Goal: Information Seeking & Learning: Learn about a topic

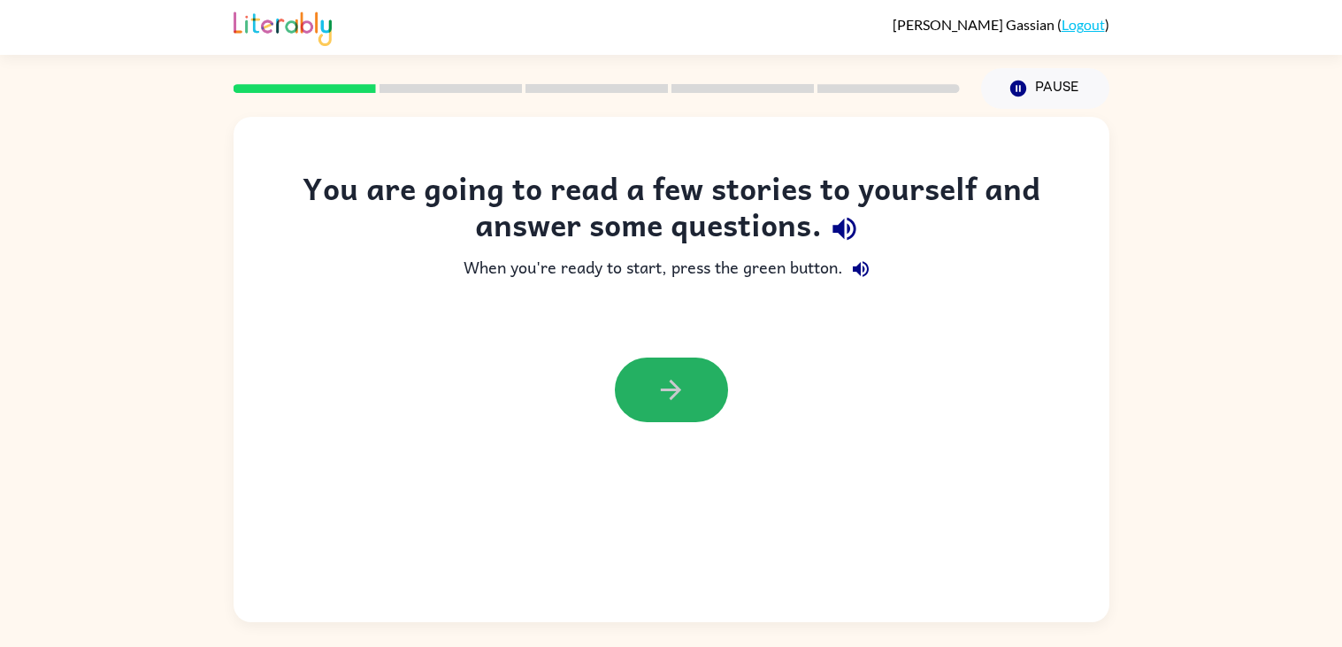
click at [662, 401] on icon "button" at bounding box center [670, 389] width 31 height 31
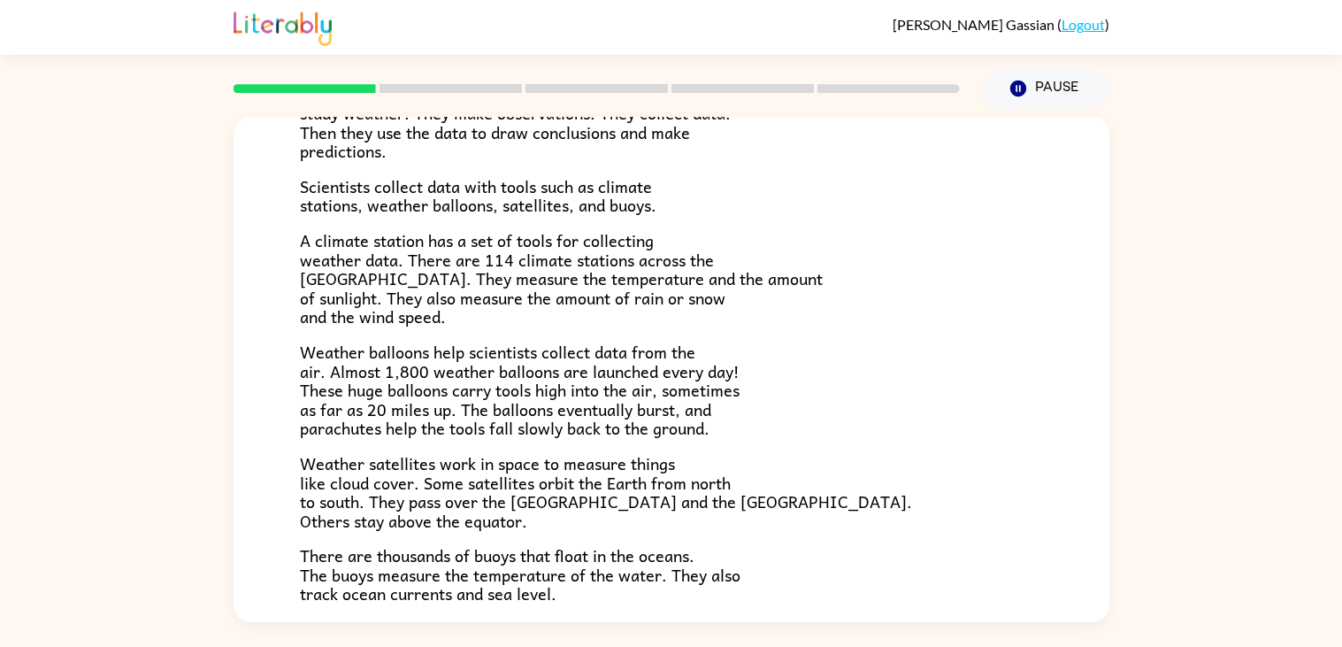
scroll to position [494, 0]
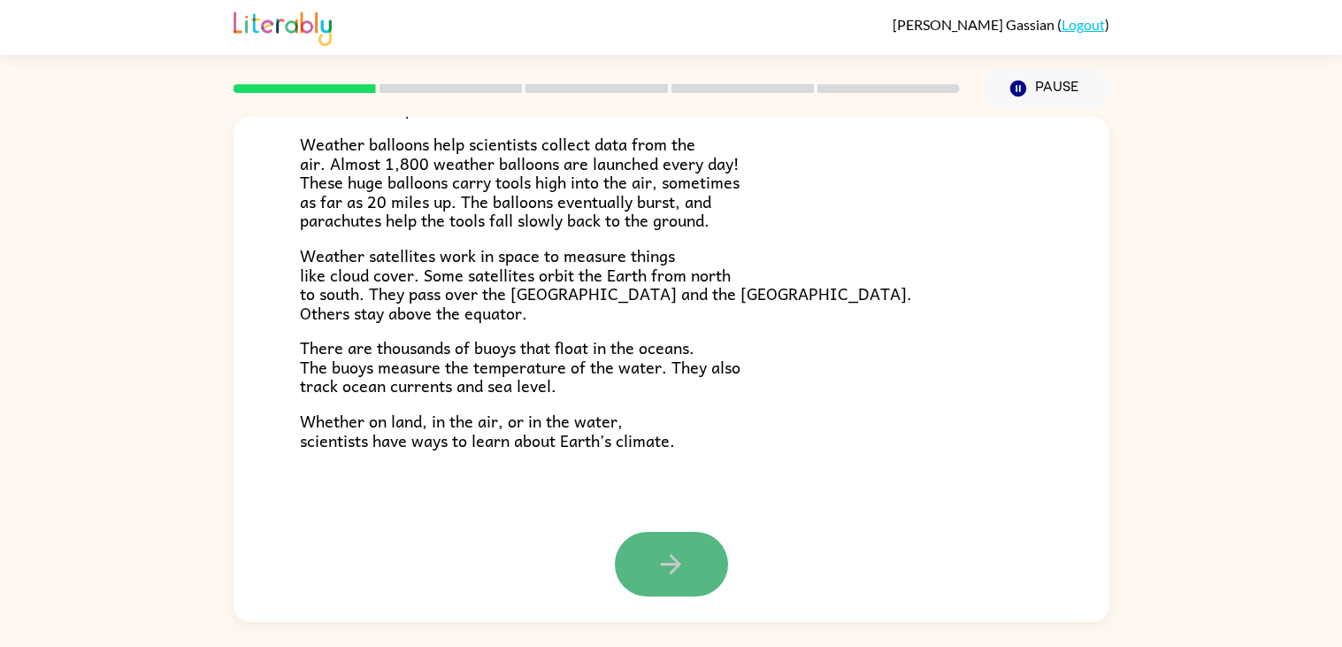
click at [670, 538] on button "button" at bounding box center [671, 564] width 113 height 65
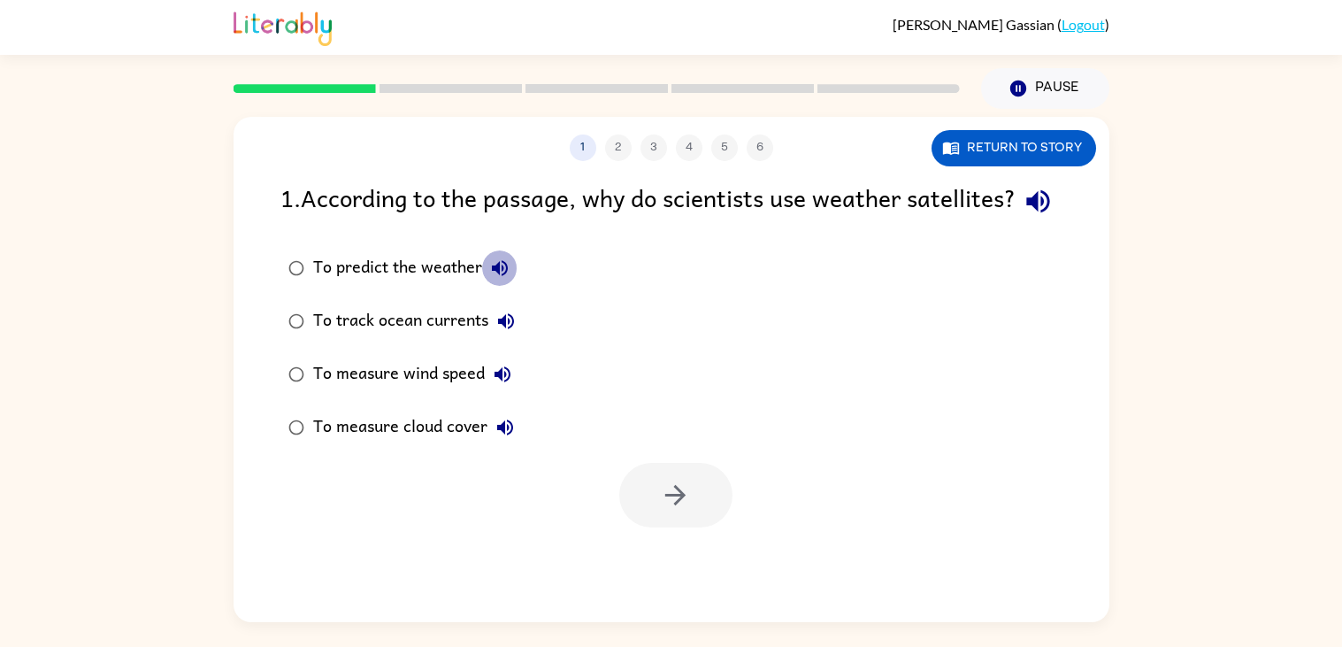
click at [503, 276] on icon "button" at bounding box center [500, 268] width 16 height 16
click at [508, 332] on icon "button" at bounding box center [505, 320] width 21 height 21
click at [510, 385] on icon "button" at bounding box center [502, 374] width 21 height 21
click at [509, 382] on icon "button" at bounding box center [502, 374] width 16 height 16
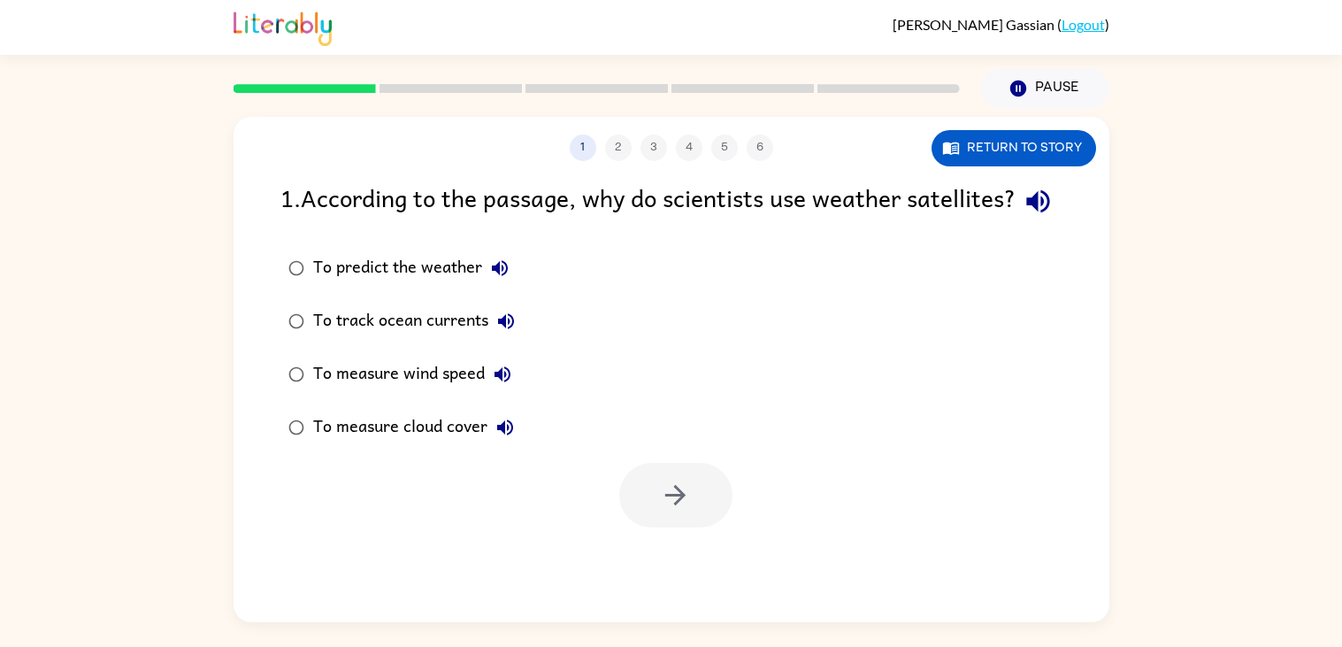
click at [509, 445] on button "To measure cloud cover" at bounding box center [504, 427] width 35 height 35
click at [328, 392] on div "To measure wind speed" at bounding box center [416, 373] width 207 height 35
click at [699, 527] on button "button" at bounding box center [675, 495] width 113 height 65
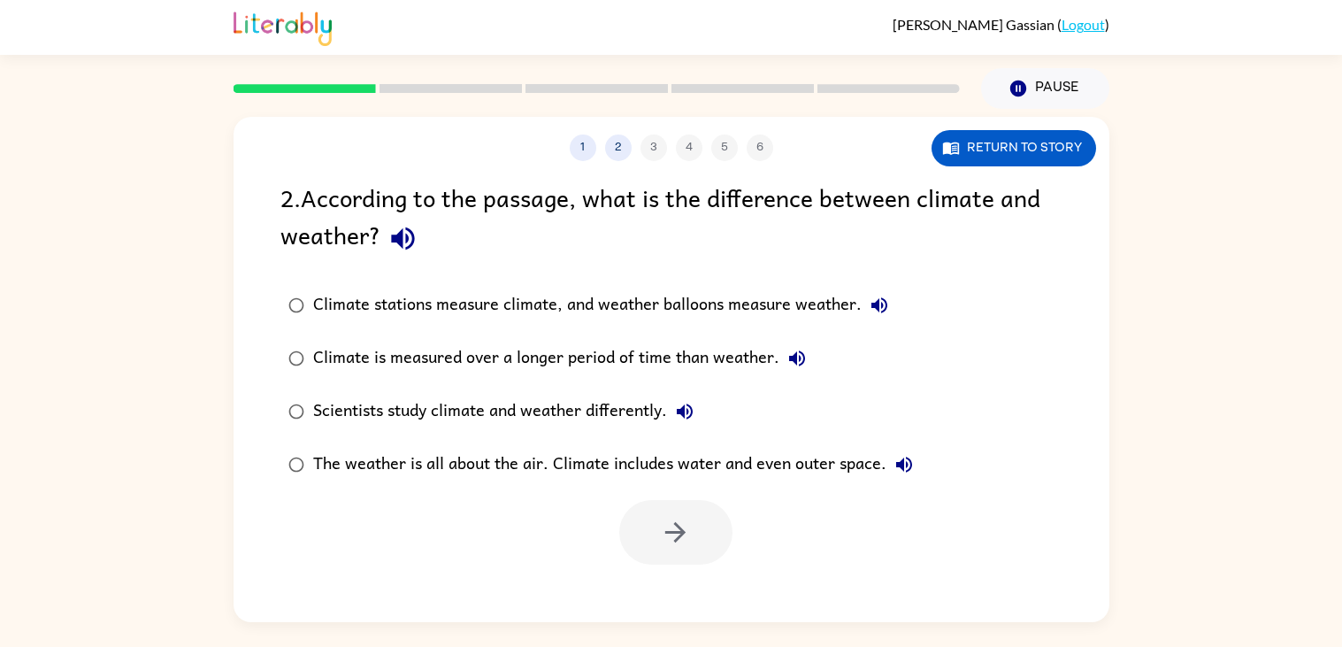
click at [320, 365] on div "Climate is measured over a longer period of time than weather." at bounding box center [564, 358] width 502 height 35
click at [701, 530] on button "button" at bounding box center [675, 532] width 113 height 65
